Goal: Entertainment & Leisure: Consume media (video, audio)

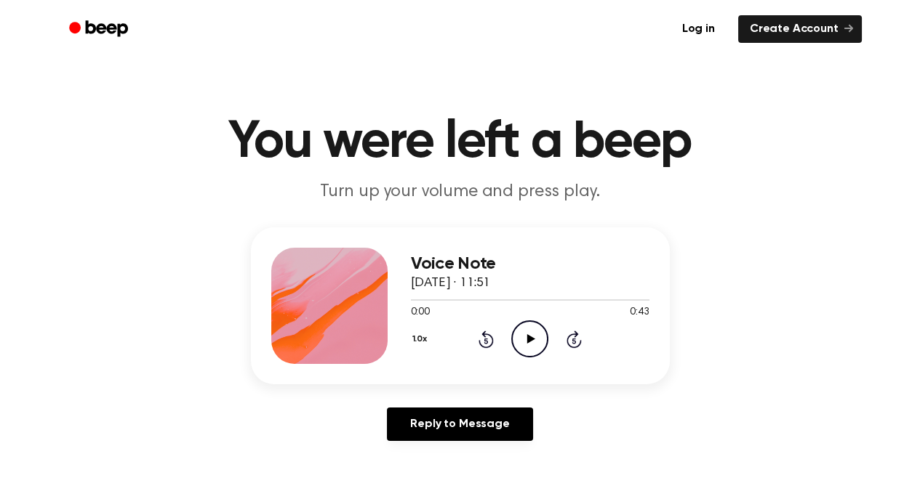
click at [540, 341] on icon "Play Audio" at bounding box center [529, 339] width 37 height 37
click at [532, 343] on icon "Play Audio" at bounding box center [529, 339] width 37 height 37
click at [531, 340] on icon at bounding box center [531, 338] width 8 height 9
